Goal: Task Accomplishment & Management: Complete application form

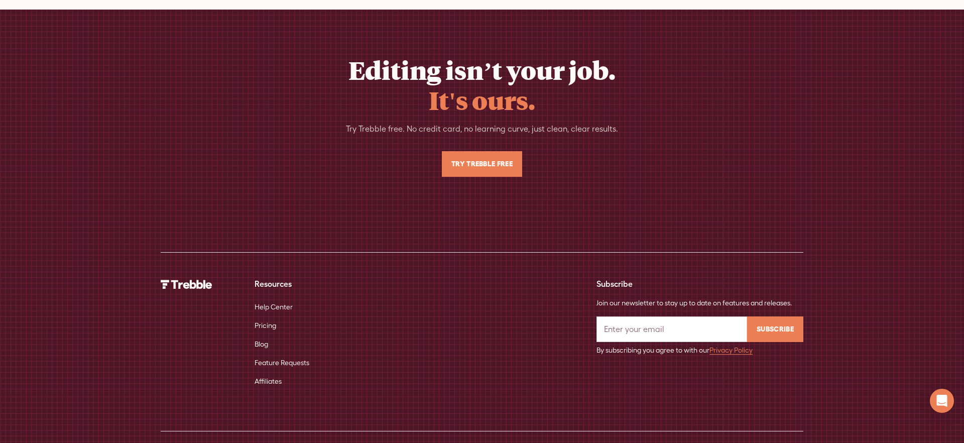
scroll to position [6670, 0]
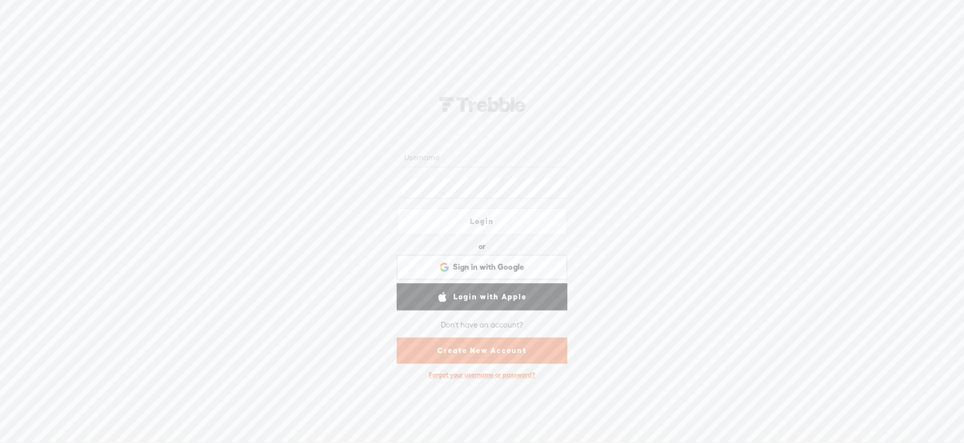
click at [543, 347] on link "Create New Account" at bounding box center [482, 351] width 171 height 26
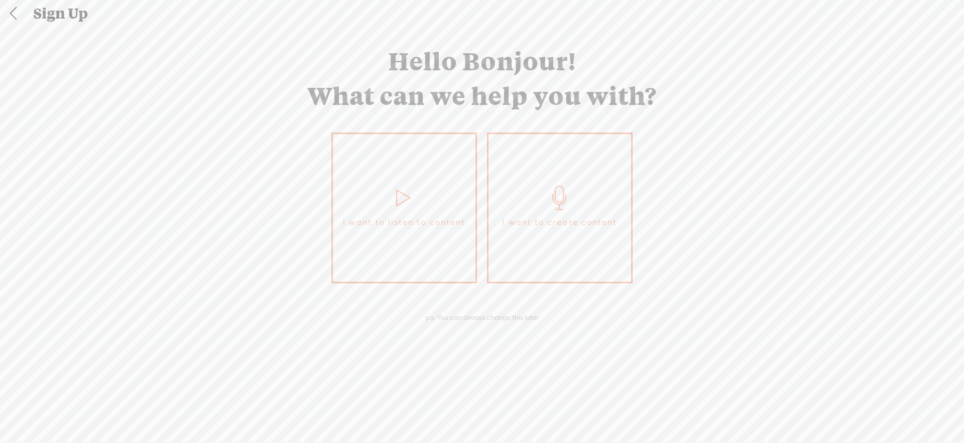
click at [522, 211] on link "I want to create content" at bounding box center [560, 208] width 146 height 151
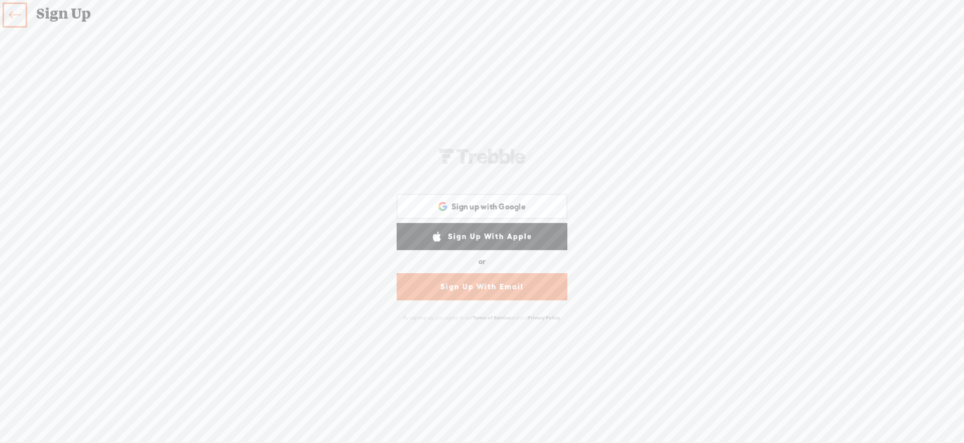
click at [486, 275] on link "Sign Up With Email" at bounding box center [482, 286] width 171 height 27
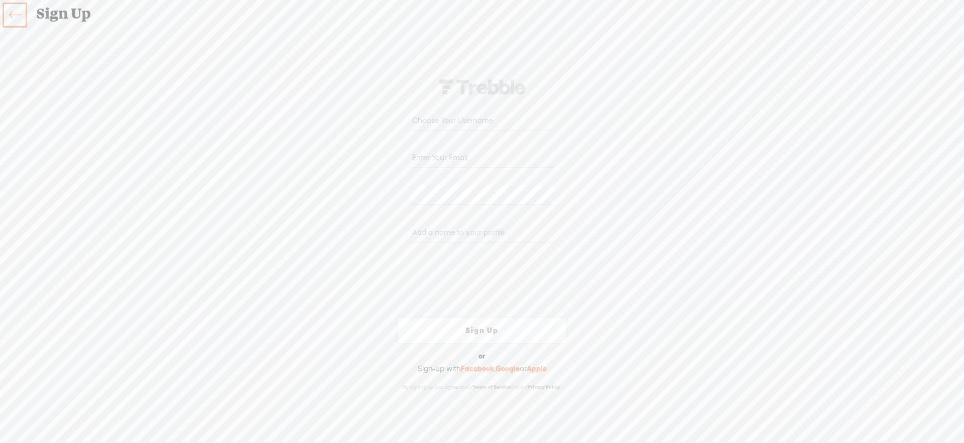
click at [452, 128] on input "text" at bounding box center [481, 121] width 143 height 20
type input "monsieur_ninja"
click at [459, 162] on input "email" at bounding box center [481, 158] width 143 height 20
type input "armel@gmail.com"
click at [443, 236] on input "text" at bounding box center [481, 233] width 143 height 20
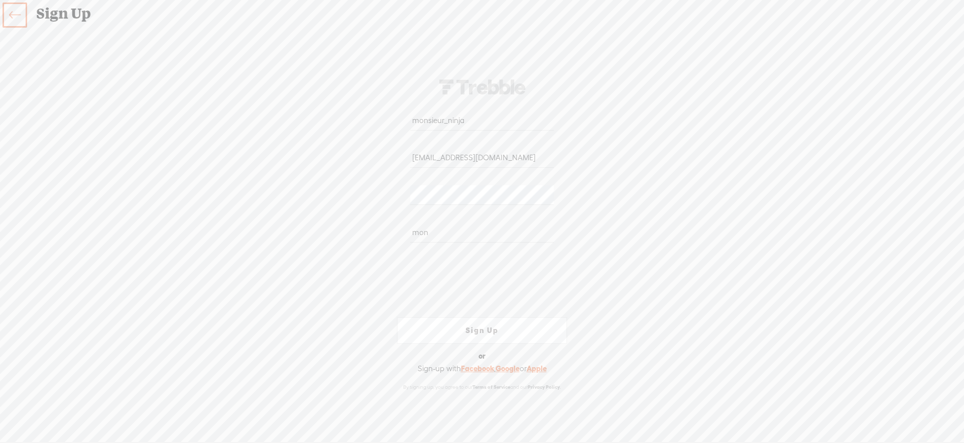
type input "monsieur_ninja"
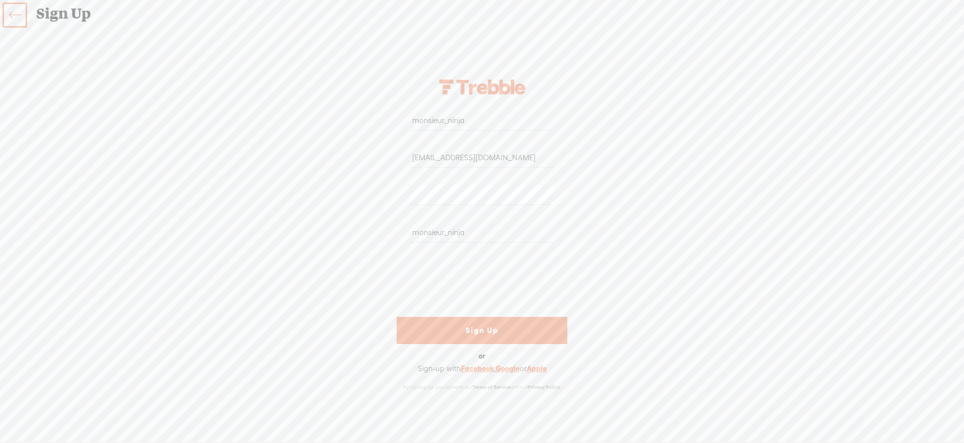
click at [459, 323] on link "Sign Up" at bounding box center [482, 330] width 171 height 27
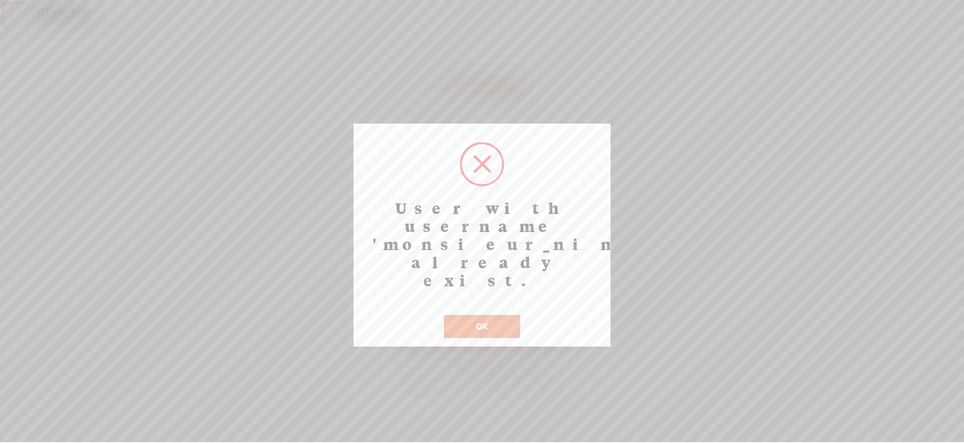
click at [467, 315] on button "OK" at bounding box center [482, 326] width 76 height 23
